Goal: Task Accomplishment & Management: Use online tool/utility

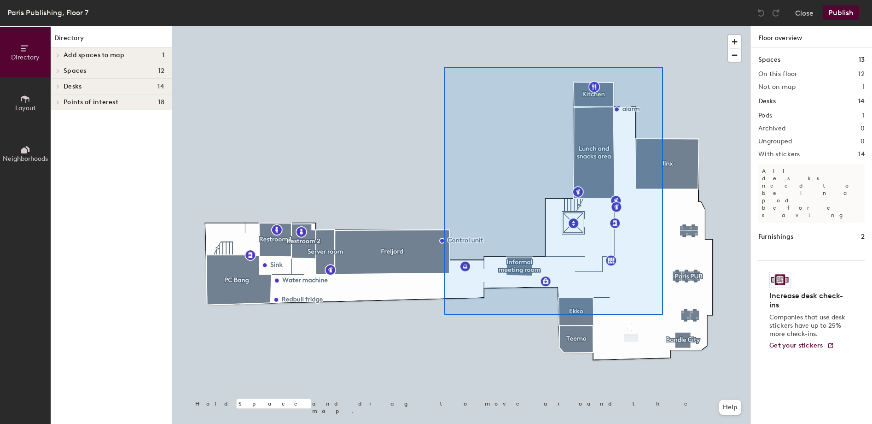
click at [444, 26] on div at bounding box center [461, 26] width 579 height 0
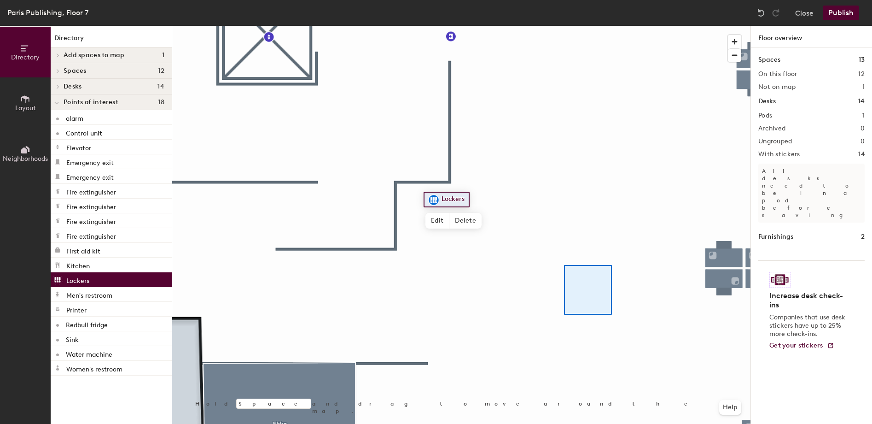
click at [565, 265] on div at bounding box center [588, 290] width 48 height 50
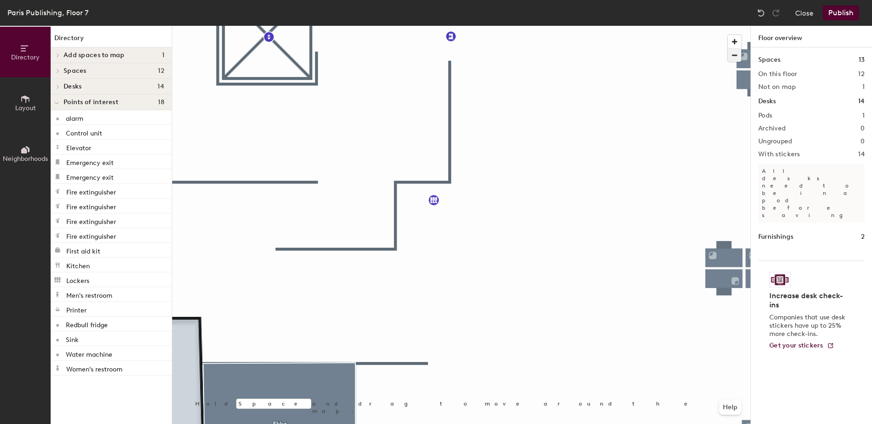
click at [732, 58] on span "button" at bounding box center [734, 55] width 13 height 13
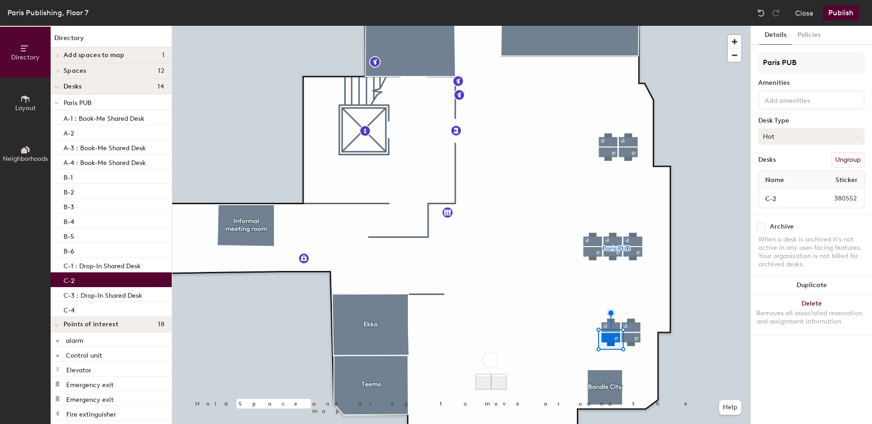
click at [836, 140] on button "Hot" at bounding box center [812, 136] width 106 height 17
click at [812, 166] on div "Assigned" at bounding box center [805, 165] width 92 height 14
click at [837, 13] on button "Publish" at bounding box center [841, 13] width 36 height 15
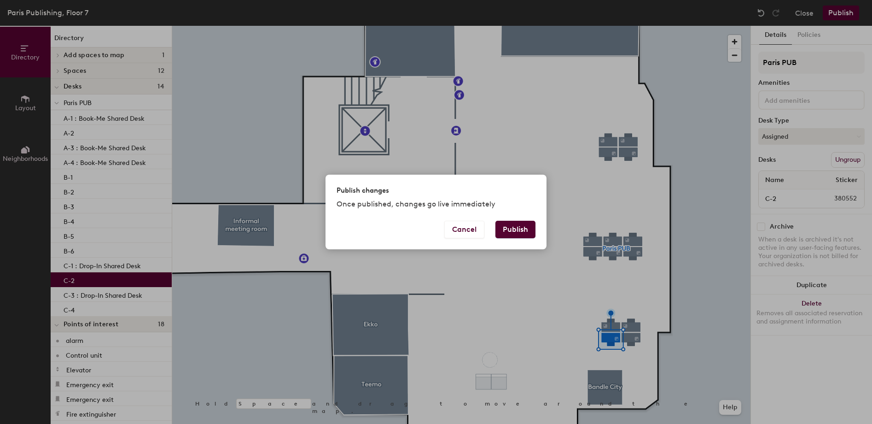
click at [518, 229] on button "Publish" at bounding box center [516, 230] width 40 height 18
